Goal: Information Seeking & Learning: Understand process/instructions

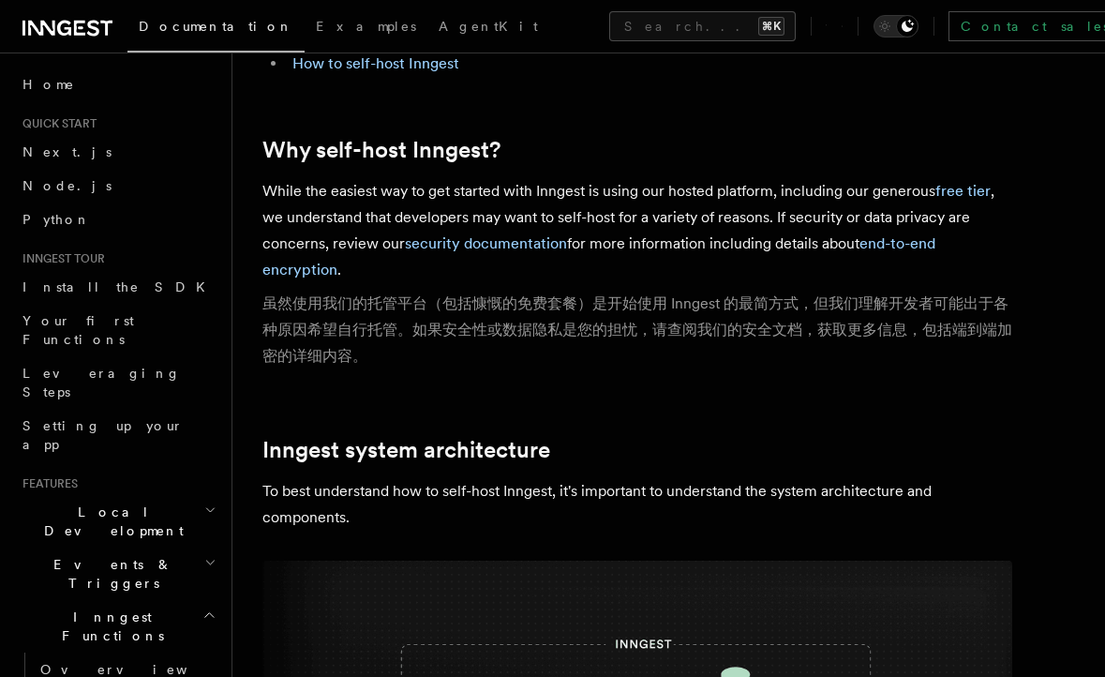
scroll to position [218, 0]
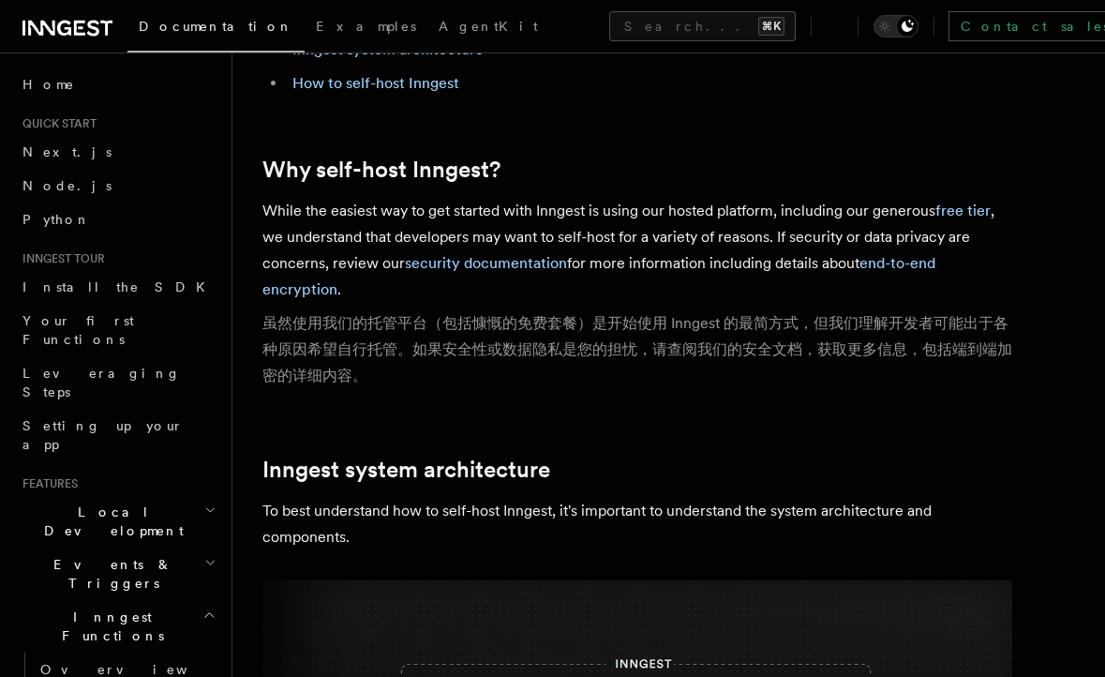
click at [615, 306] on p "While the easiest way to get started with Inngest is using our hosted platform,…" at bounding box center [637, 297] width 750 height 199
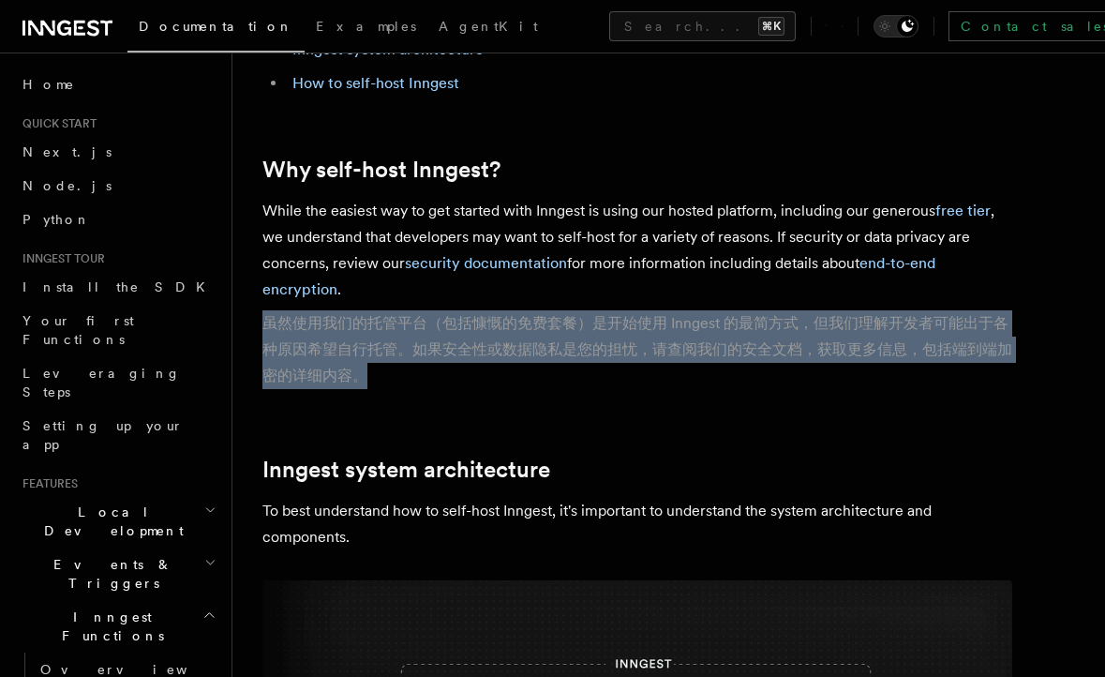
click at [615, 306] on p "While the easiest way to get started with Inngest is using our hosted platform,…" at bounding box center [637, 297] width 750 height 199
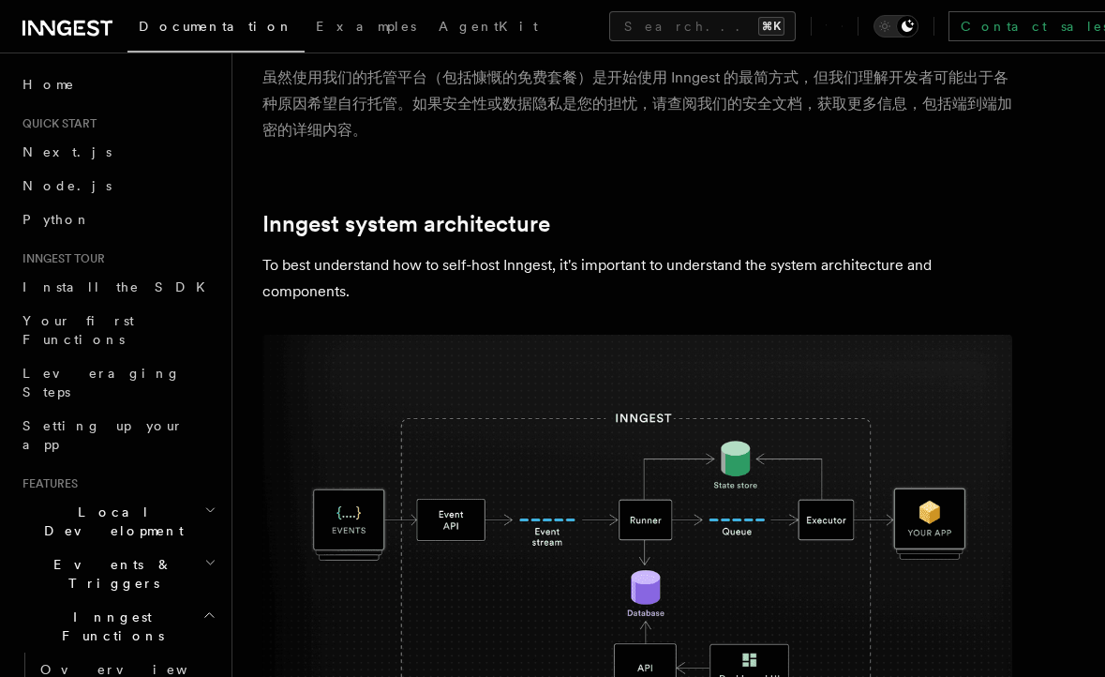
scroll to position [465, 0]
click at [602, 255] on p "To best understand how to self-host Inngest, it's important to understand the s…" at bounding box center [637, 277] width 750 height 52
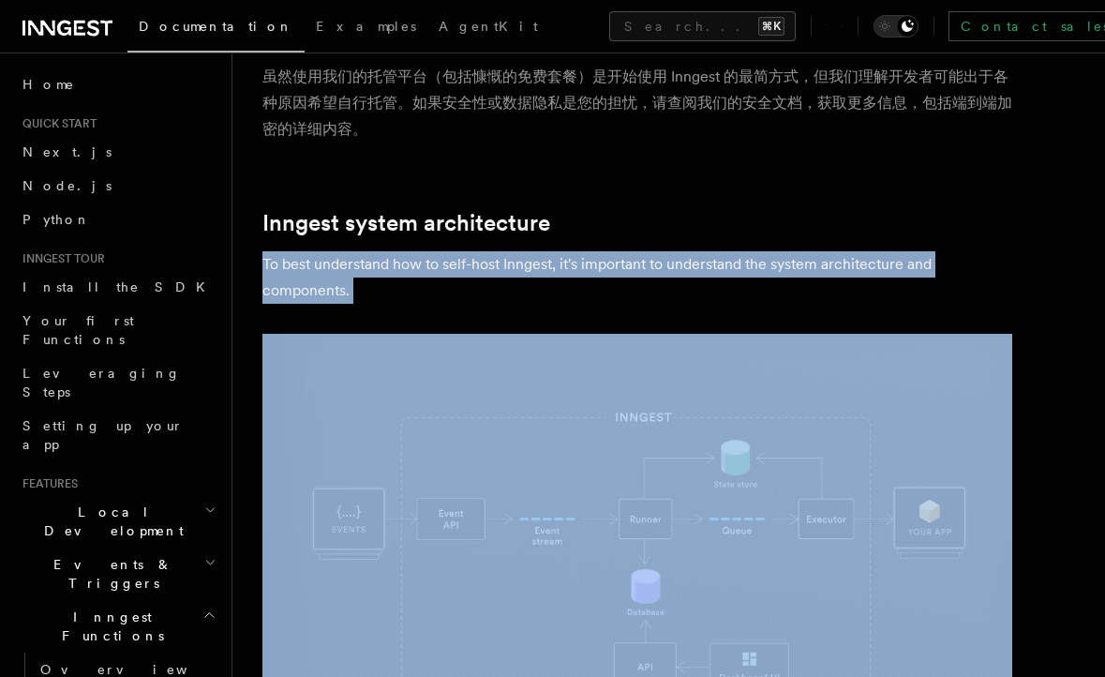
click at [602, 255] on p "To best understand how to self-host Inngest, it's important to understand the s…" at bounding box center [637, 277] width 750 height 52
click at [599, 303] on p "To best understand how to self-host Inngest, it's important to understand the s…" at bounding box center [637, 277] width 750 height 52
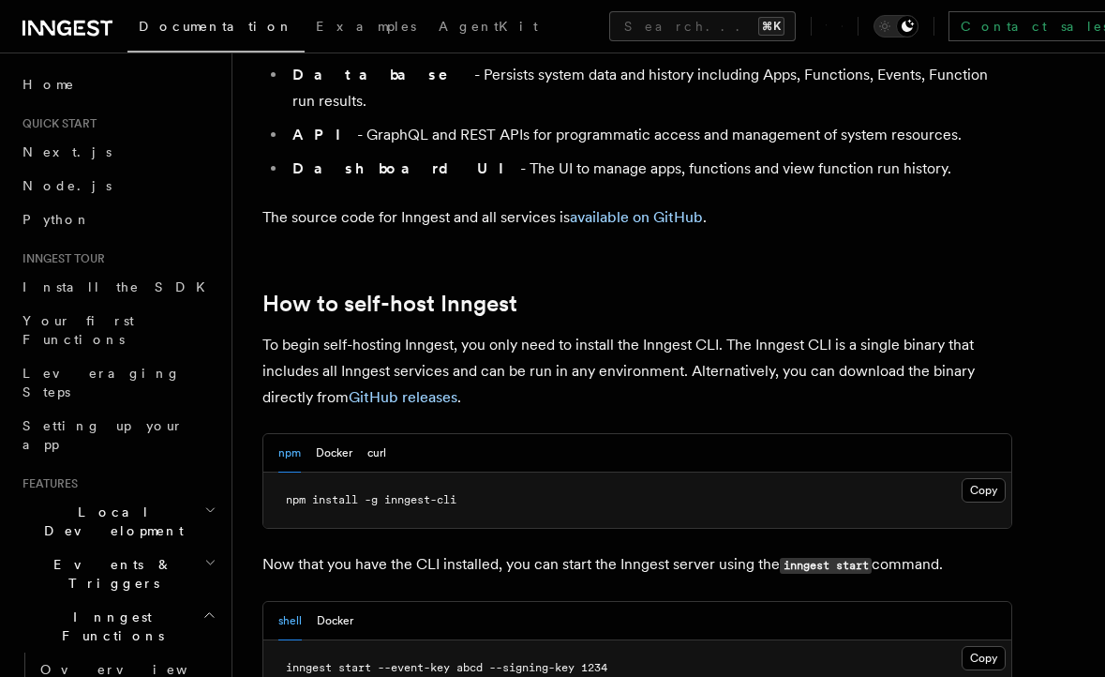
scroll to position [1879, 0]
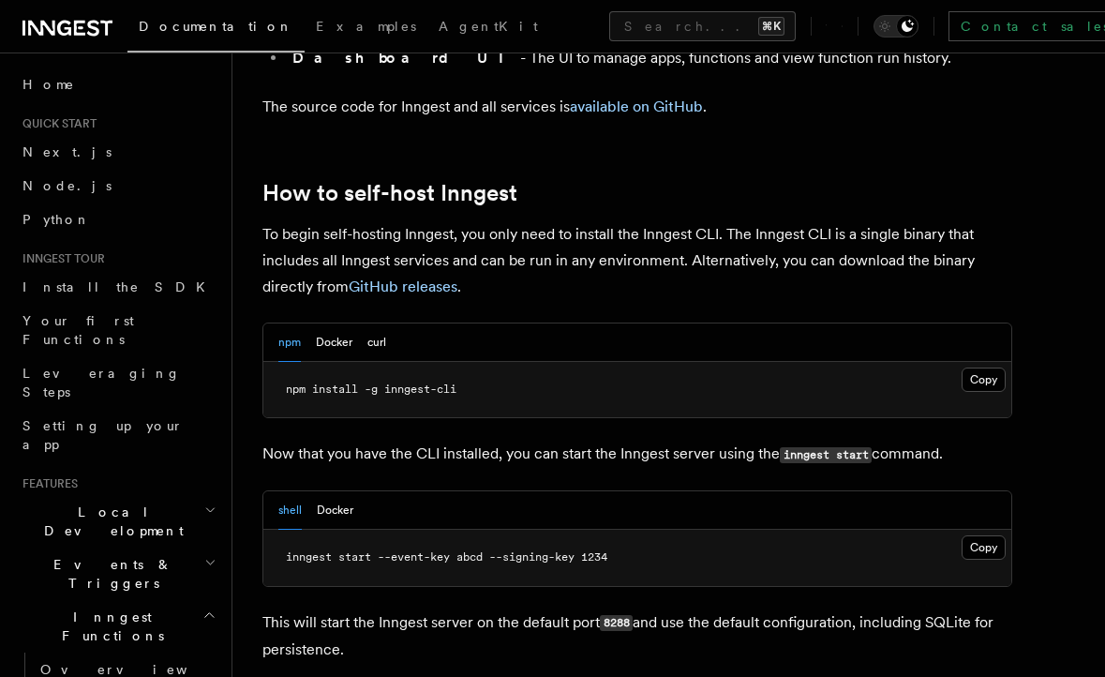
click at [516, 362] on pre "npm install -g inngest-cli" at bounding box center [637, 390] width 748 height 56
copy article "npm install -g inngest-cli"
click at [366, 382] on span "npm install -g inngest-cli" at bounding box center [371, 388] width 171 height 13
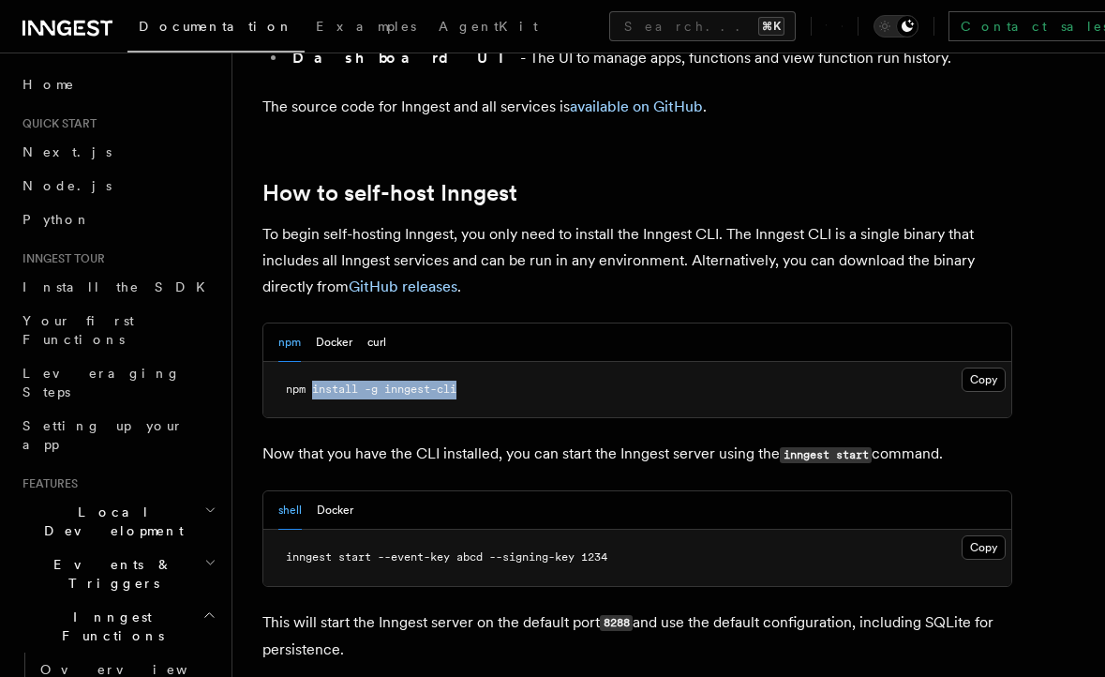
drag, startPoint x: 310, startPoint y: 338, endPoint x: 566, endPoint y: 344, distance: 255.9
click at [566, 362] on pre "npm install -g inngest-cli" at bounding box center [637, 390] width 748 height 56
copy span "install -g inngest-cli"
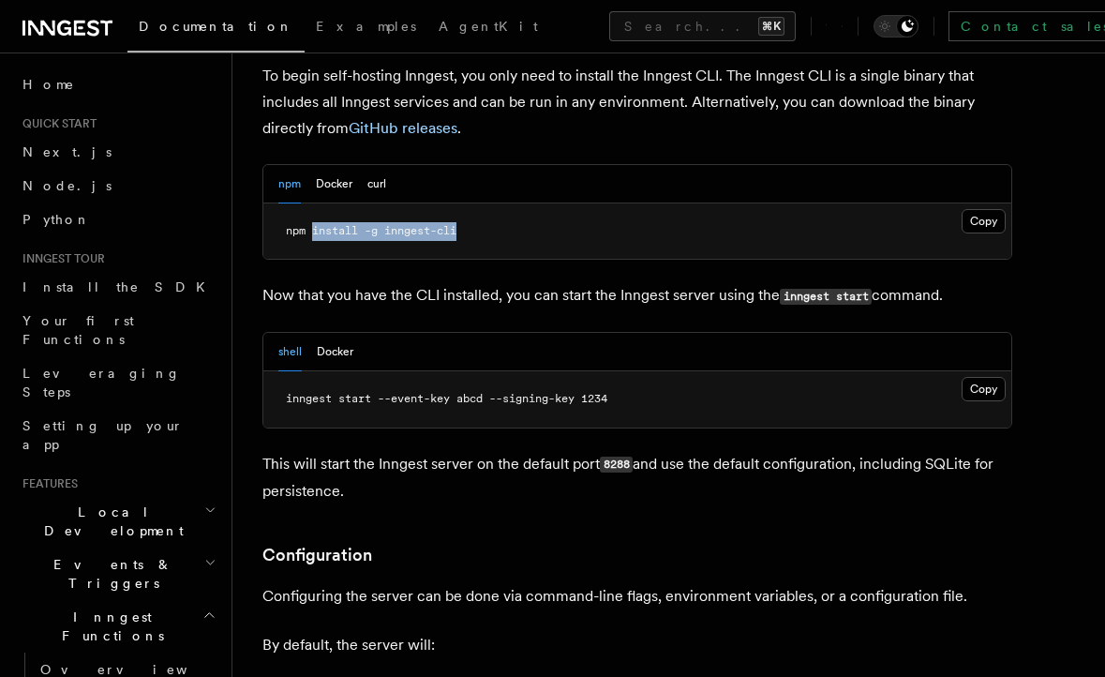
scroll to position [2028, 0]
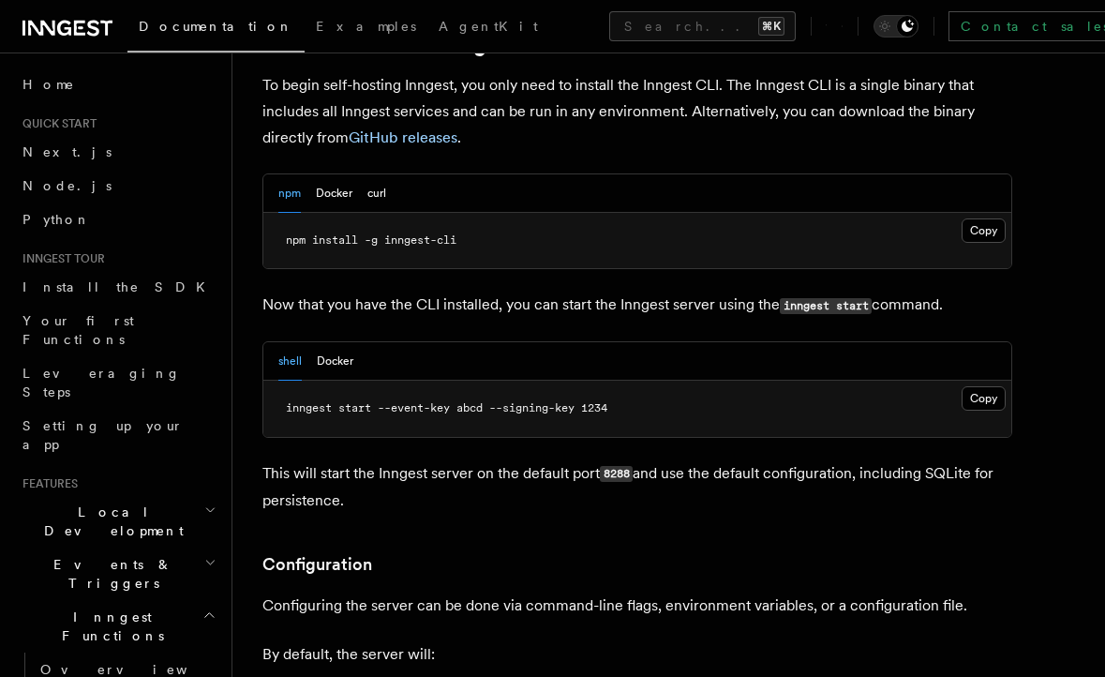
click at [465, 291] on p "Now that you have the CLI installed, you can start the Inngest server using the…" at bounding box center [637, 304] width 750 height 27
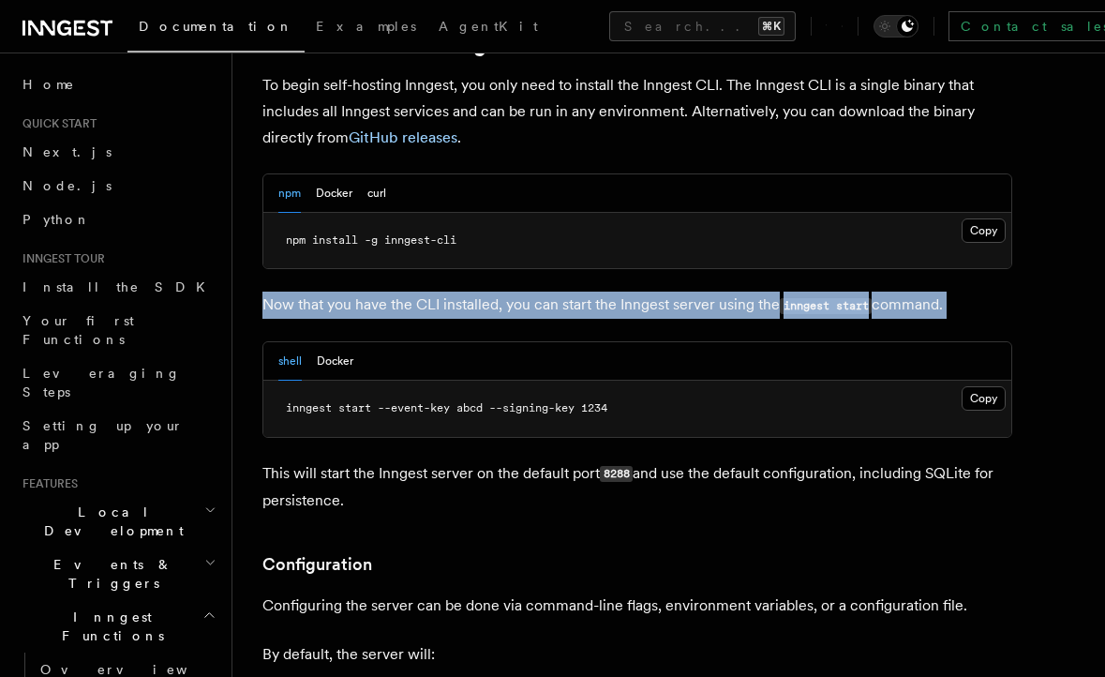
click at [465, 291] on p "Now that you have the CLI installed, you can start the Inngest server using the…" at bounding box center [637, 304] width 750 height 27
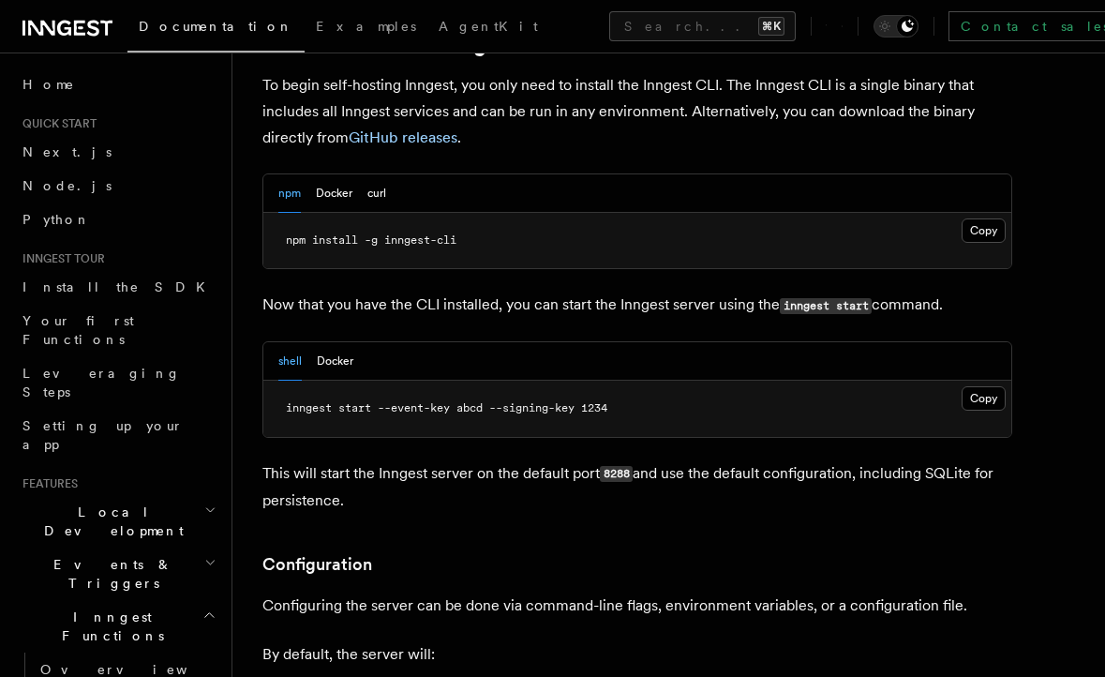
click at [457, 383] on pre "inngest start --event-key abcd --signing-key 1234" at bounding box center [637, 409] width 748 height 56
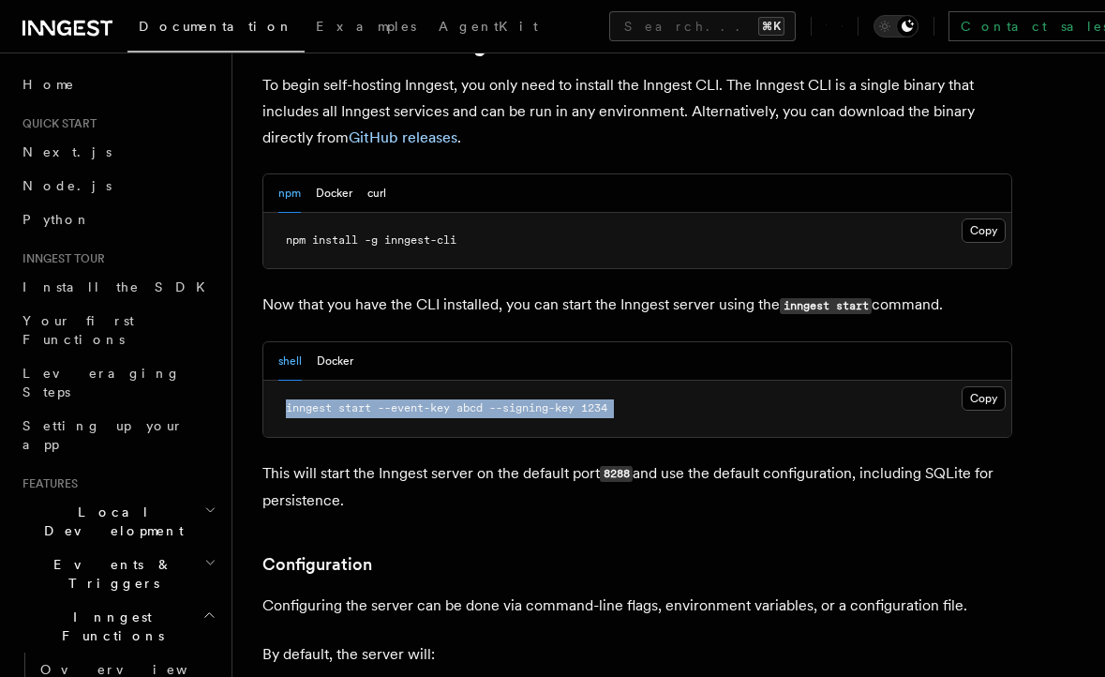
click at [457, 383] on pre "inngest start --event-key abcd --signing-key 1234" at bounding box center [637, 409] width 748 height 56
copy article "inngest start --event-key abcd --signing-key 1234"
click at [409, 460] on p "This will start the Inngest server on the default port 8288 and use the default…" at bounding box center [637, 486] width 750 height 53
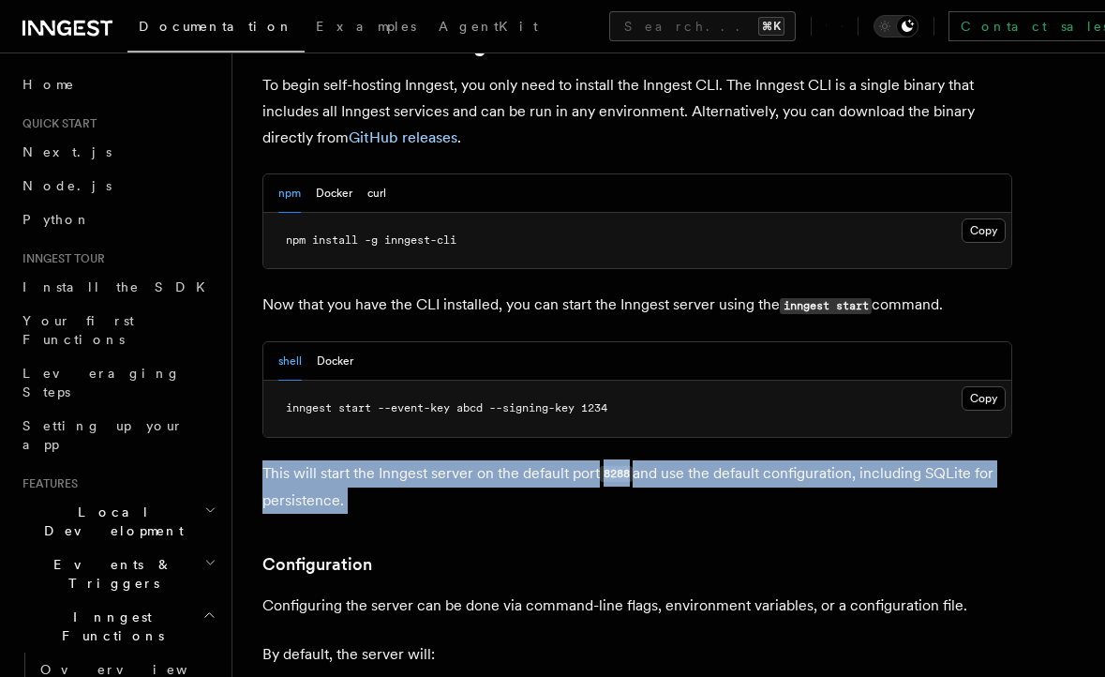
click at [409, 460] on p "This will start the Inngest server on the default port 8288 and use the default…" at bounding box center [637, 486] width 750 height 53
click at [417, 462] on p "This will start the Inngest server on the default port 8288 and use the default…" at bounding box center [637, 486] width 750 height 53
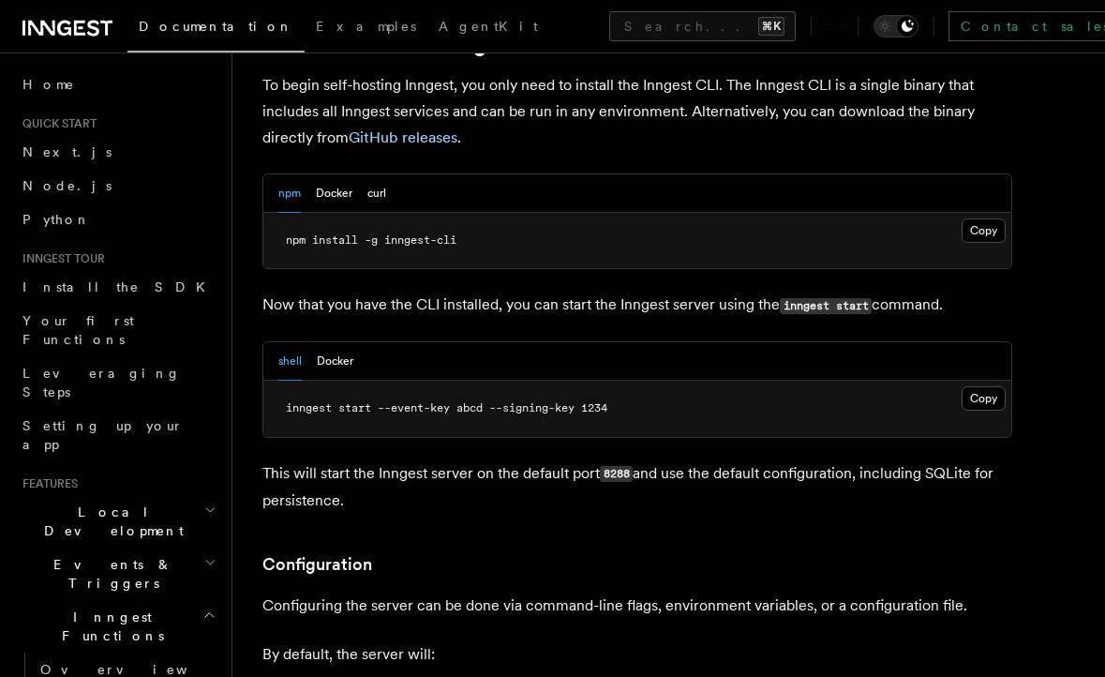
click at [421, 460] on p "This will start the Inngest server on the default port 8288 and use the default…" at bounding box center [637, 486] width 750 height 53
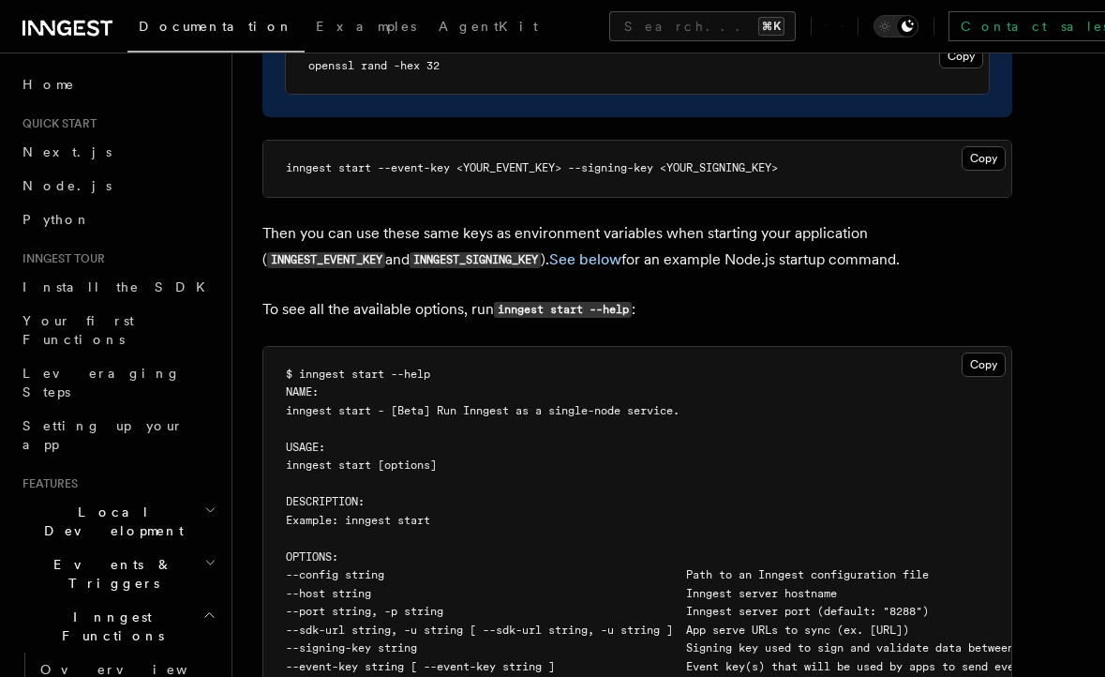
scroll to position [3060, 0]
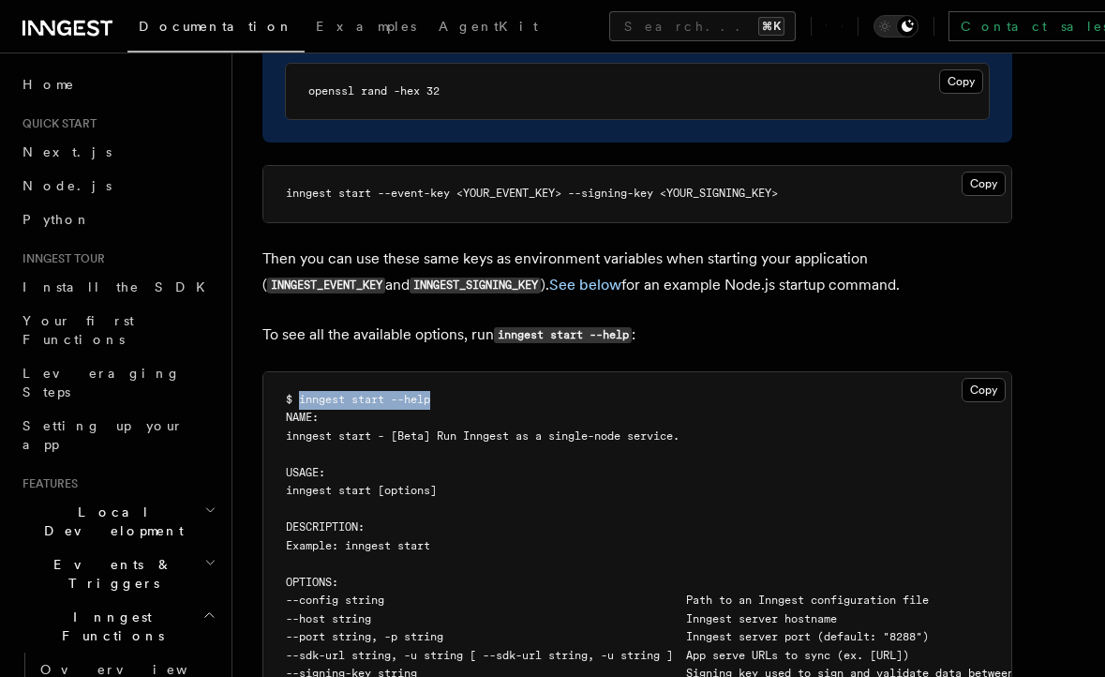
drag, startPoint x: 296, startPoint y: 351, endPoint x: 437, endPoint y: 350, distance: 140.6
copy span "inngest start --help"
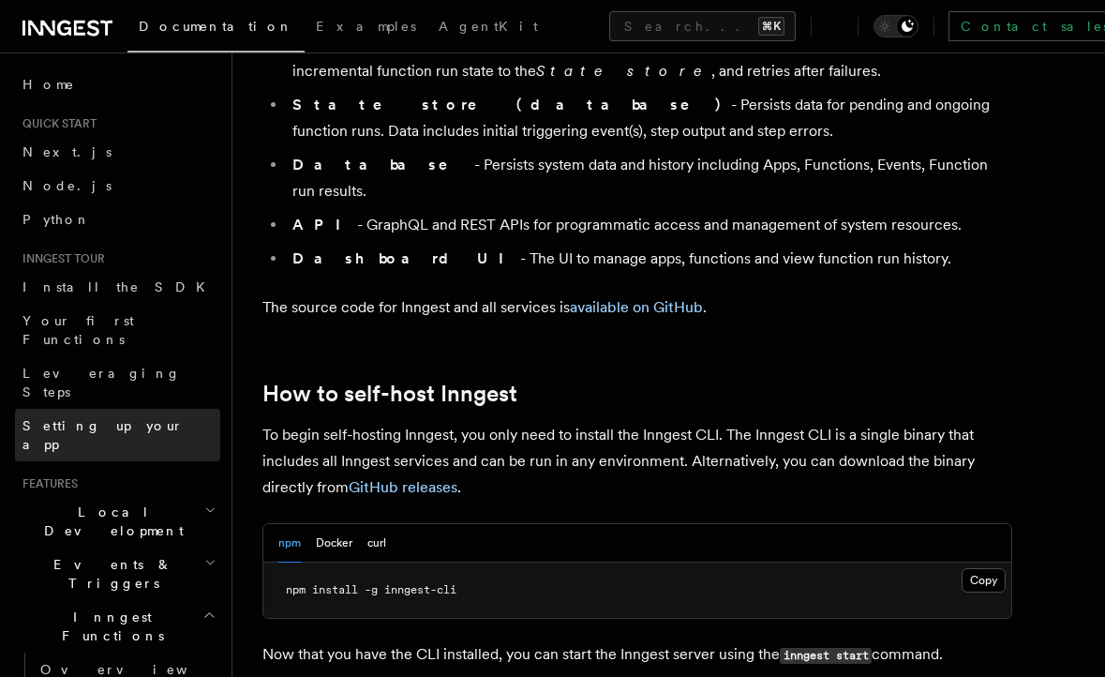
scroll to position [1772, 0]
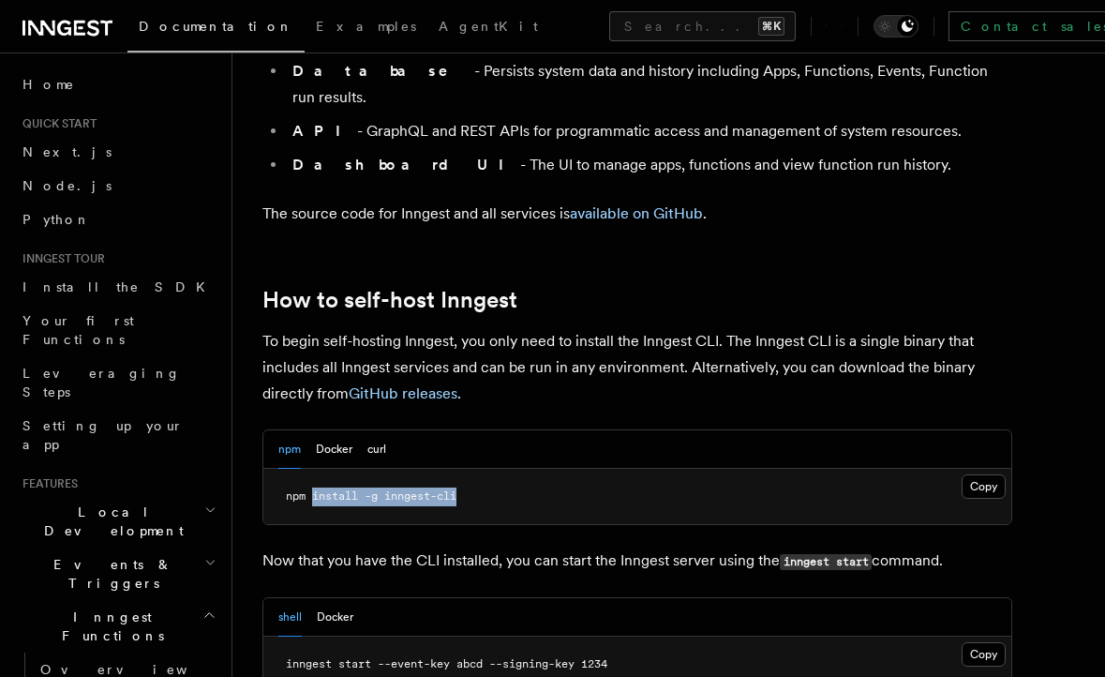
drag, startPoint x: 311, startPoint y: 445, endPoint x: 483, endPoint y: 445, distance: 171.5
click at [483, 469] on pre "npm install -g inngest-cli" at bounding box center [637, 497] width 748 height 56
copy span "install -g inngest-cli"
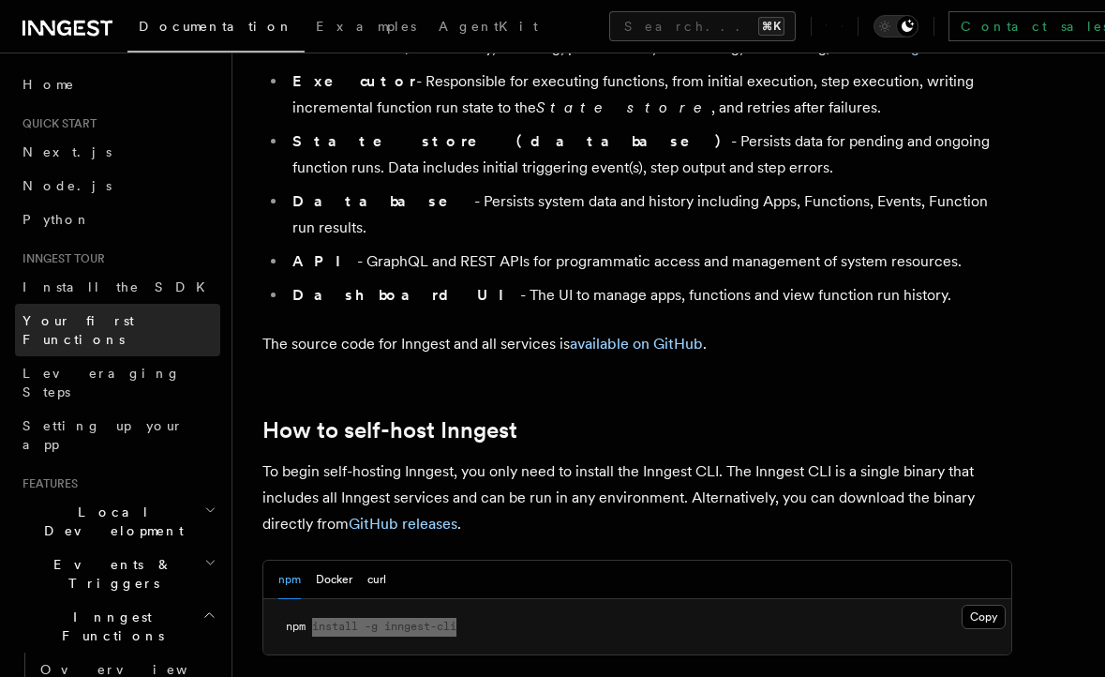
scroll to position [1646, 0]
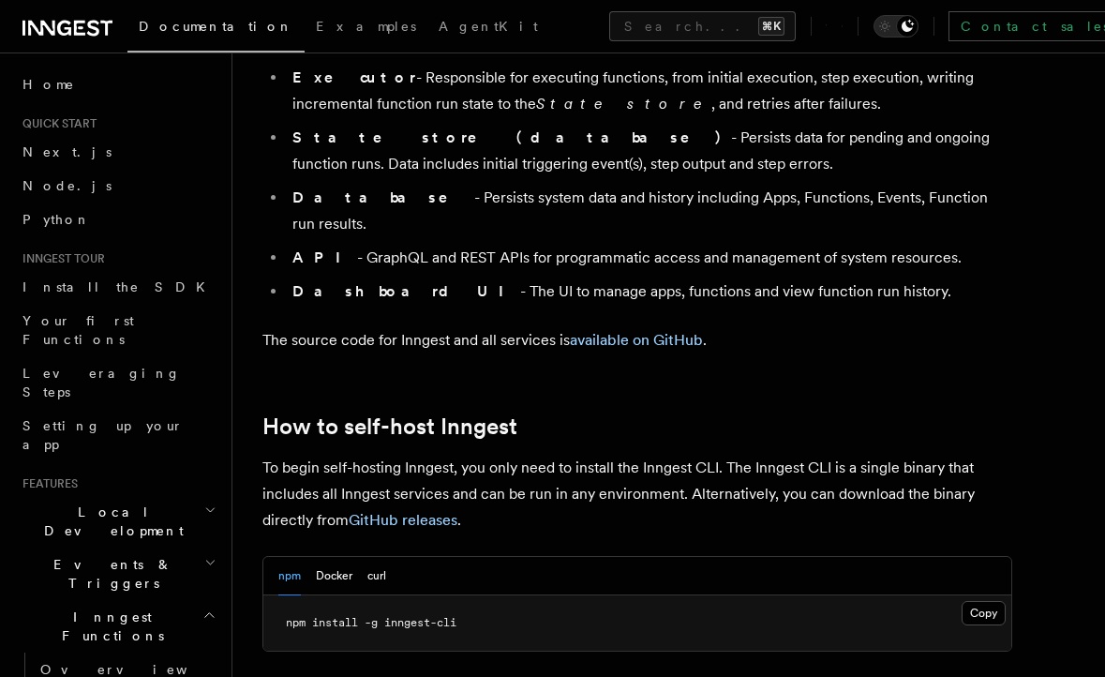
click at [344, 595] on pre "npm install -g inngest-cli" at bounding box center [637, 623] width 748 height 56
drag, startPoint x: 312, startPoint y: 572, endPoint x: 480, endPoint y: 570, distance: 167.8
click at [480, 595] on pre "npm install -g inngest-cli" at bounding box center [637, 623] width 748 height 56
copy span "install -g inngest-cli"
click at [474, 455] on p "To begin self-hosting Inngest, you only need to install the Inngest CLI. The In…" at bounding box center [637, 494] width 750 height 79
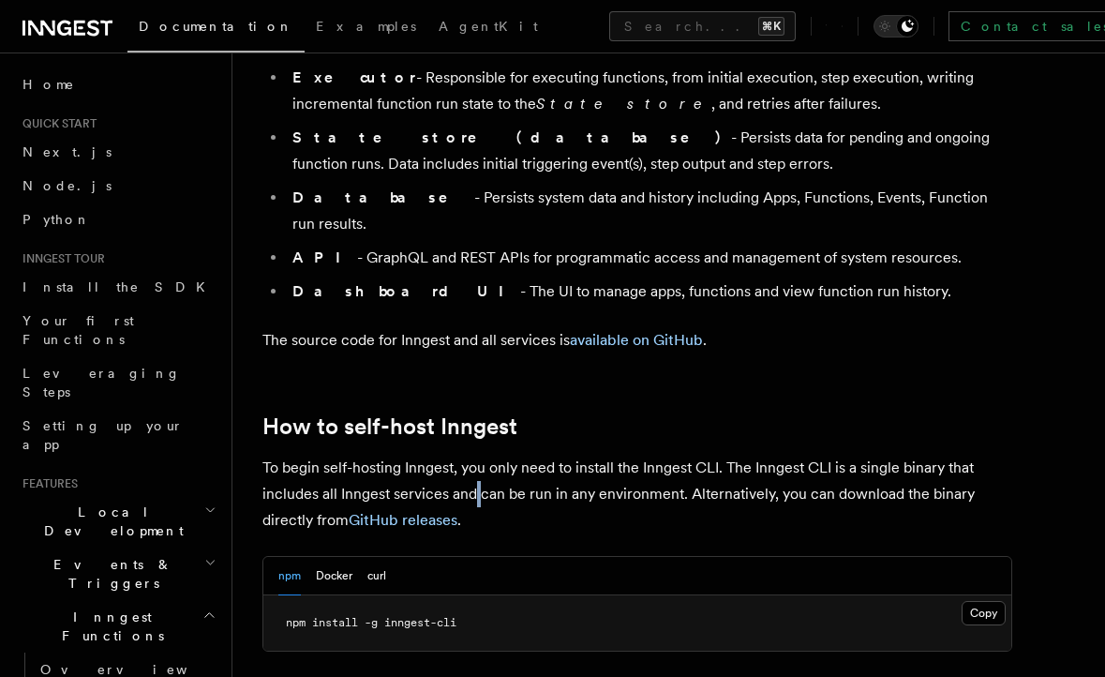
click at [474, 455] on p "To begin self-hosting Inngest, you only need to install the Inngest CLI. The In…" at bounding box center [637, 494] width 750 height 79
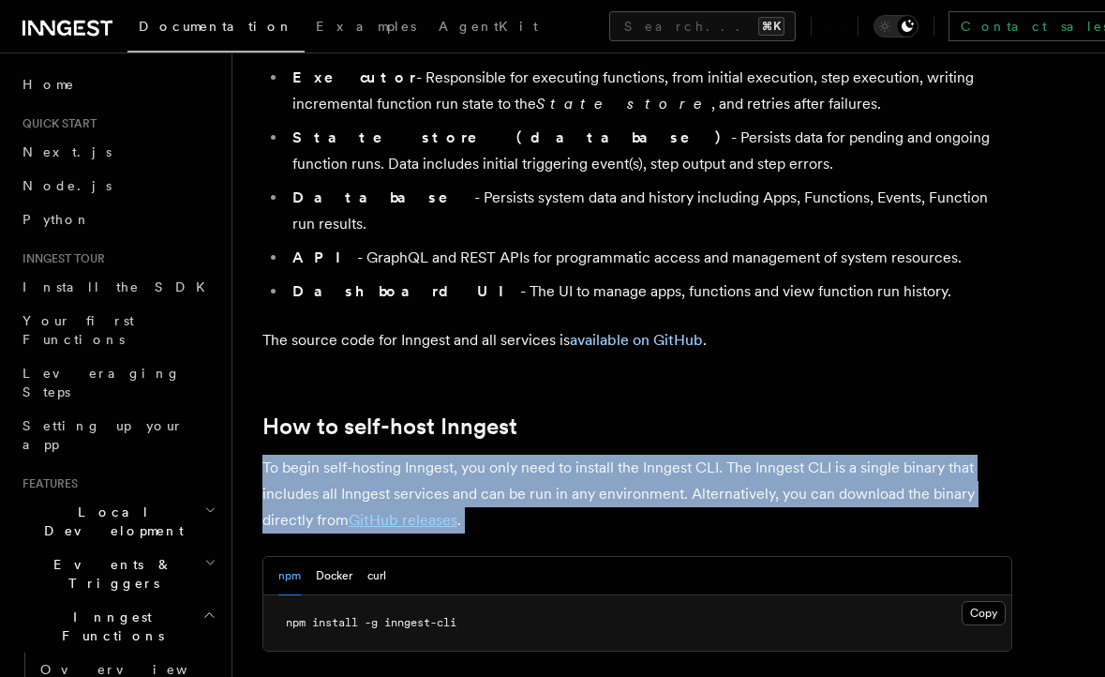
click at [474, 455] on p "To begin self-hosting Inngest, you only need to install the Inngest CLI. The In…" at bounding box center [637, 494] width 750 height 79
click at [378, 557] on button "curl" at bounding box center [376, 576] width 19 height 38
click at [332, 557] on button "Docker" at bounding box center [334, 576] width 37 height 38
click at [298, 557] on button "npm" at bounding box center [289, 576] width 22 height 38
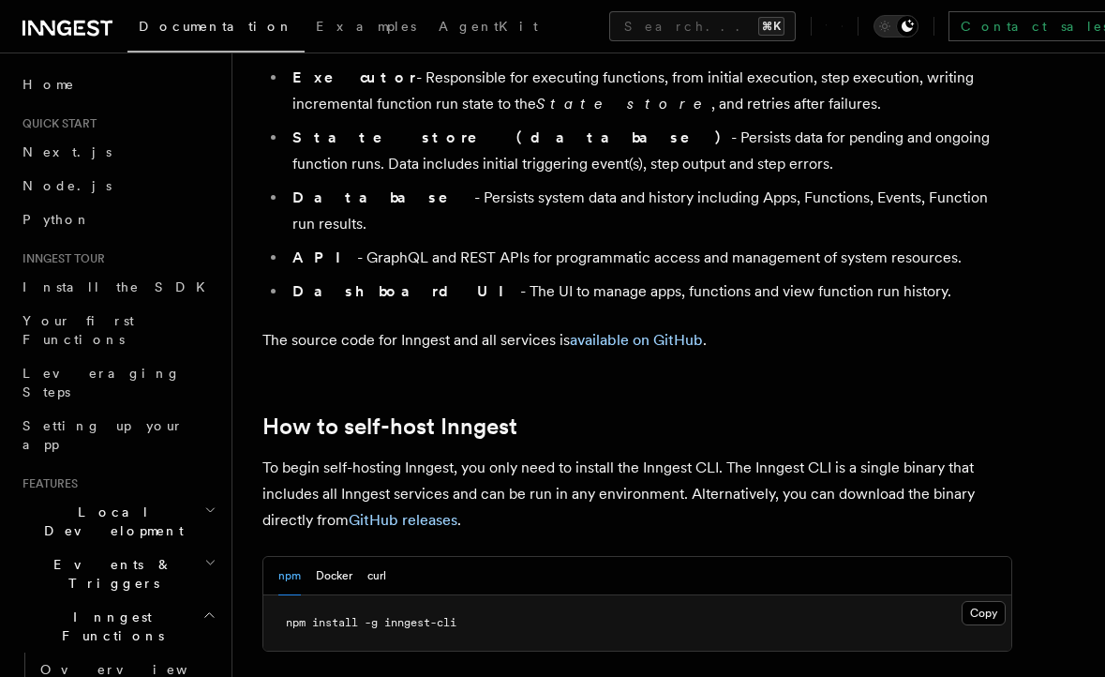
click at [377, 595] on pre "npm install -g inngest-cli" at bounding box center [637, 623] width 748 height 56
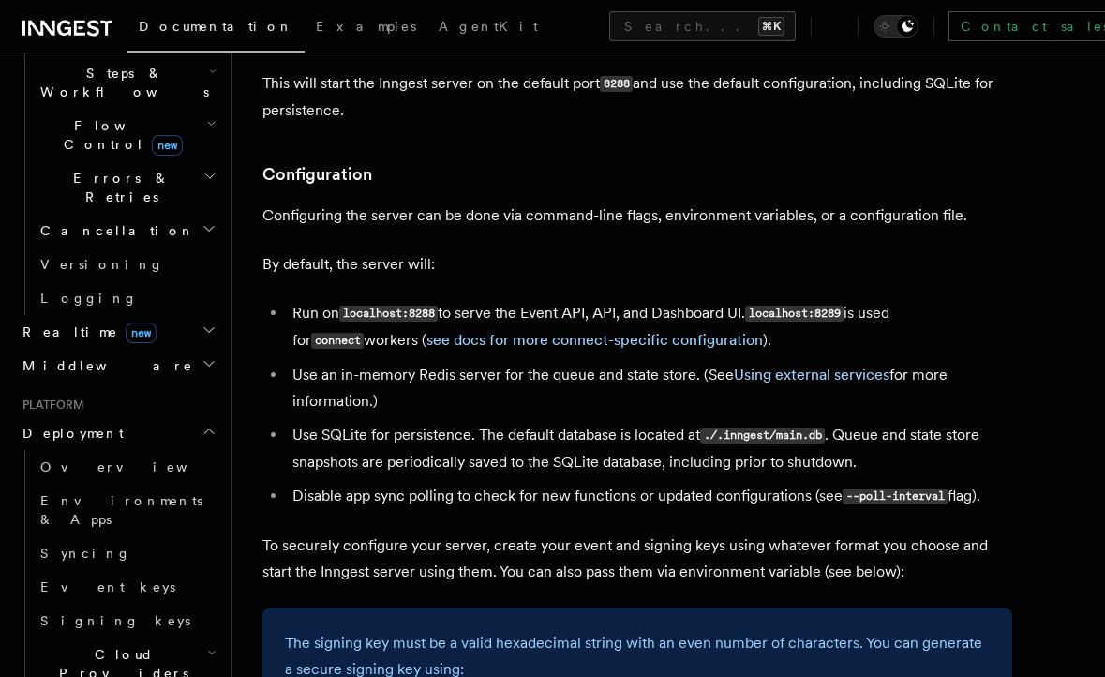
scroll to position [803, 0]
